Goal: Task Accomplishment & Management: Use online tool/utility

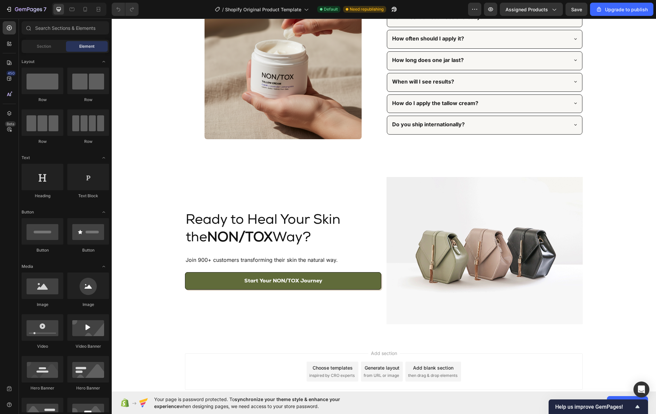
scroll to position [1802, 0]
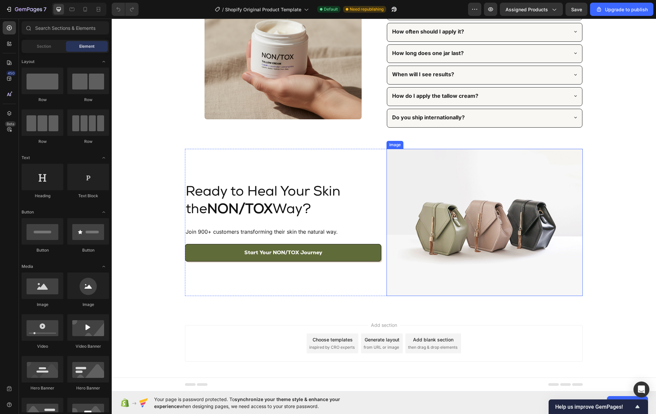
click at [518, 256] on img at bounding box center [485, 222] width 196 height 147
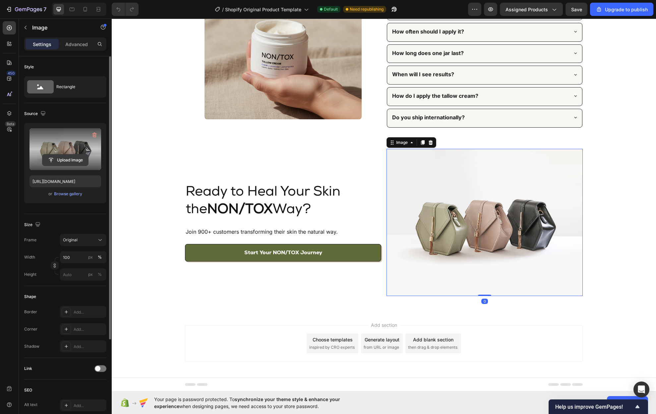
click at [67, 161] on input "file" at bounding box center [65, 160] width 46 height 11
click at [59, 163] on input "file" at bounding box center [65, 160] width 46 height 11
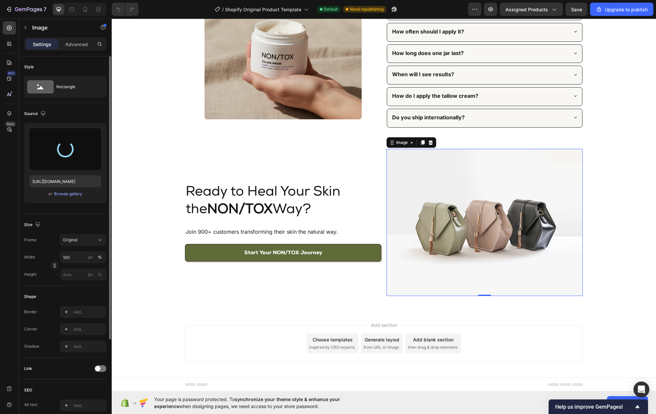
type input "[URL][DOMAIN_NAME]"
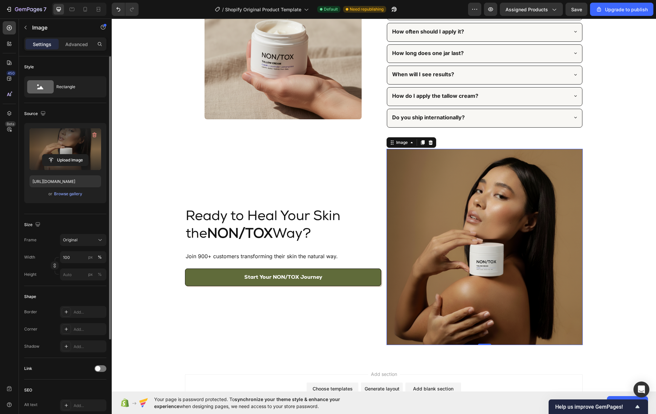
click at [448, 286] on img at bounding box center [485, 247] width 196 height 196
click at [80, 332] on div "Add..." at bounding box center [89, 330] width 31 height 6
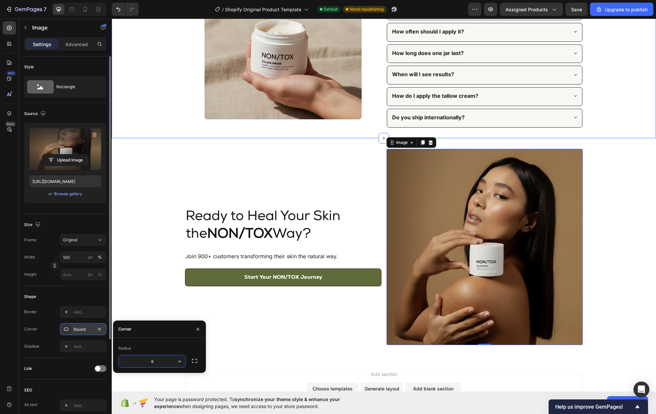
click at [248, 88] on img at bounding box center [283, 40] width 157 height 157
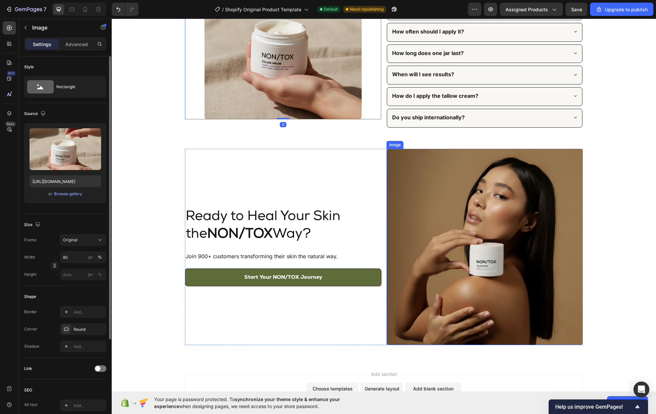
click at [429, 248] on img at bounding box center [485, 247] width 196 height 196
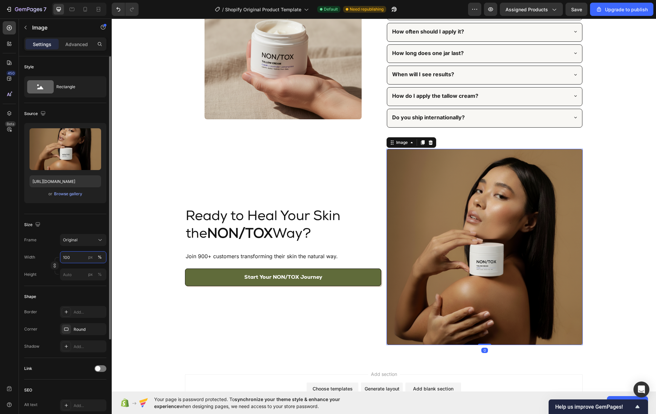
click at [79, 253] on input "100" at bounding box center [83, 257] width 46 height 12
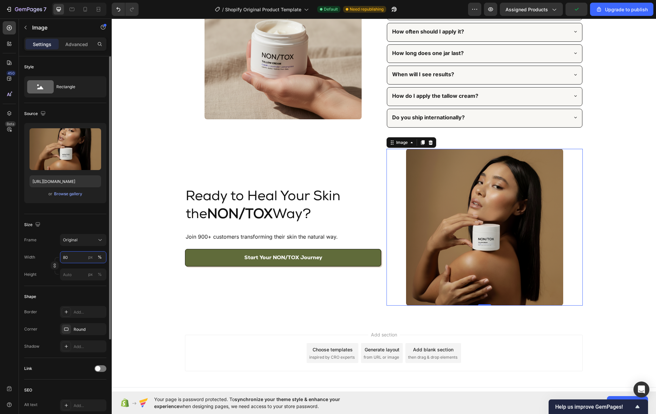
type input "80"
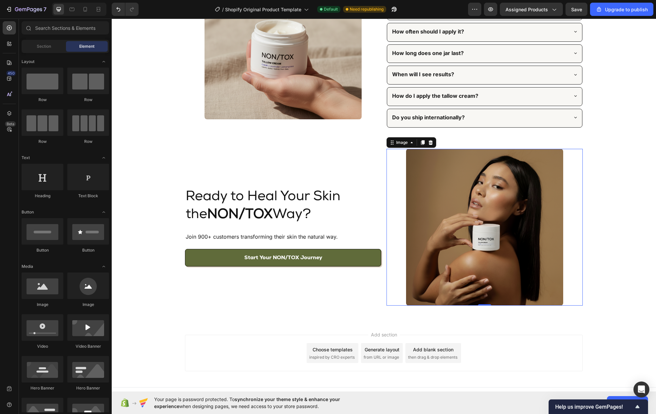
click at [157, 342] on div "Add section Choose templates inspired by CRO experts Generate layout from URL o…" at bounding box center [384, 355] width 545 height 66
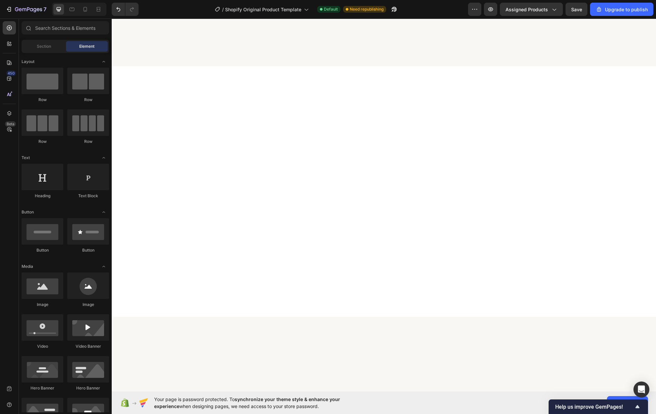
scroll to position [0, 0]
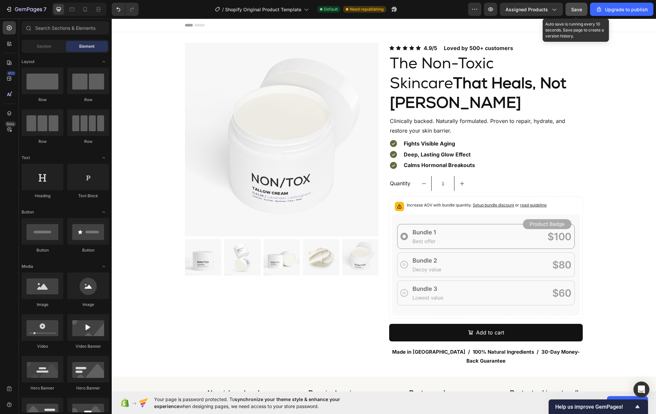
click at [576, 11] on span "Save" at bounding box center [577, 10] width 11 height 6
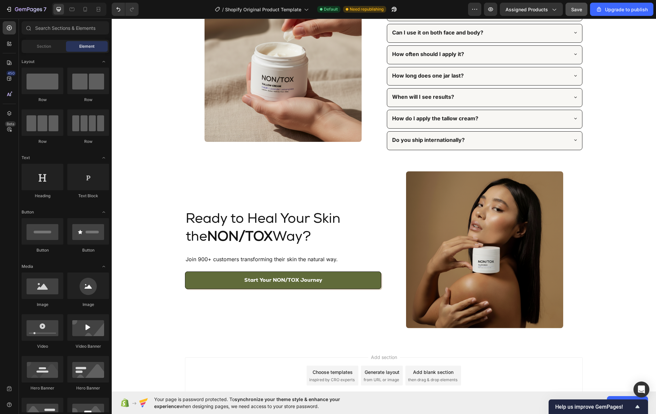
scroll to position [1639, 0]
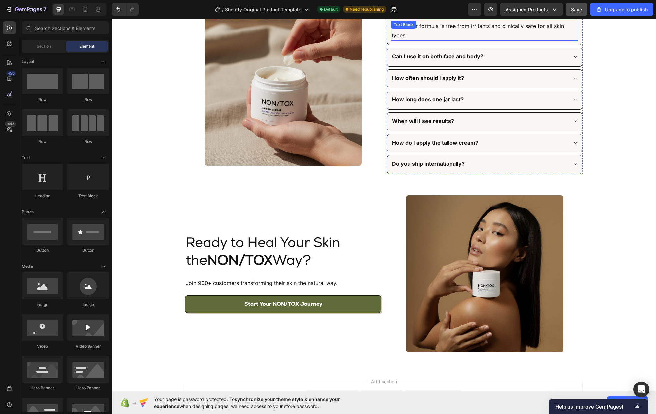
click at [417, 41] on div "Yes — our formula is free from irritants and clinically safe for all skin types…" at bounding box center [484, 31] width 187 height 21
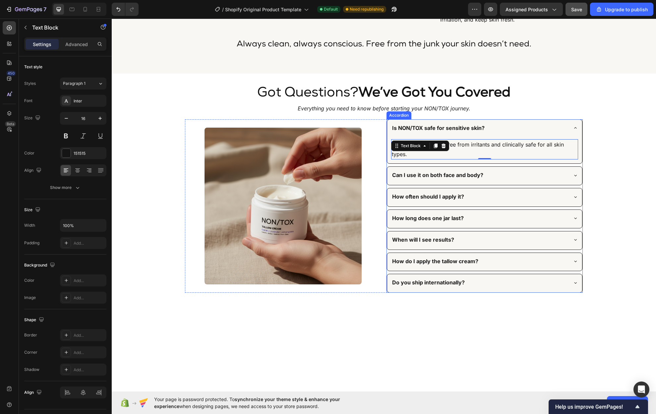
scroll to position [1516, 0]
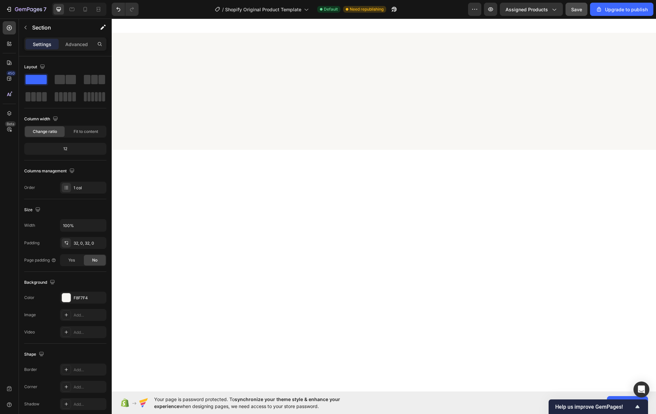
scroll to position [0, 0]
